Goal: Find contact information: Find contact information

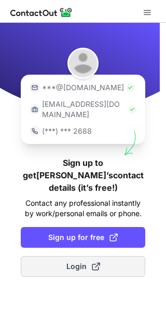
click at [84, 261] on span "Login" at bounding box center [83, 266] width 34 height 10
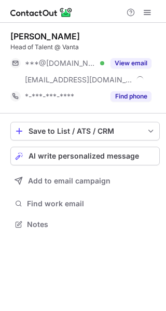
scroll to position [217, 166]
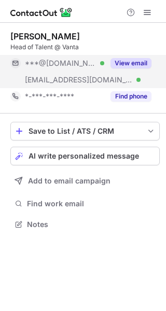
click at [139, 63] on button "View email" at bounding box center [130, 63] width 41 height 10
